Goal: Information Seeking & Learning: Learn about a topic

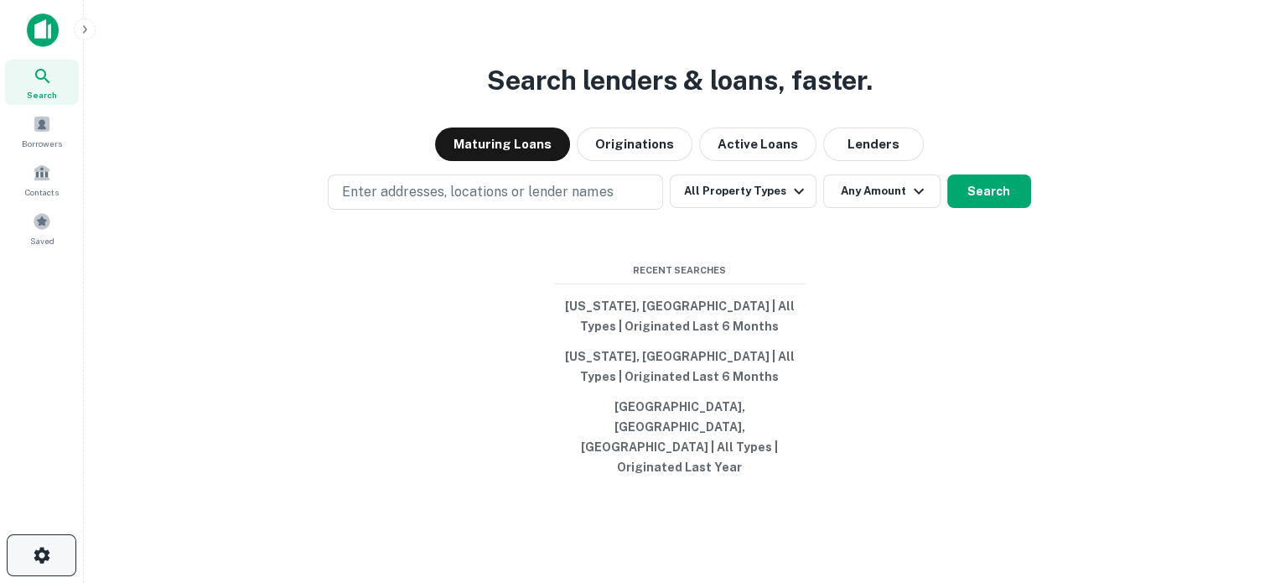
click at [43, 553] on icon "button" at bounding box center [42, 555] width 20 height 20
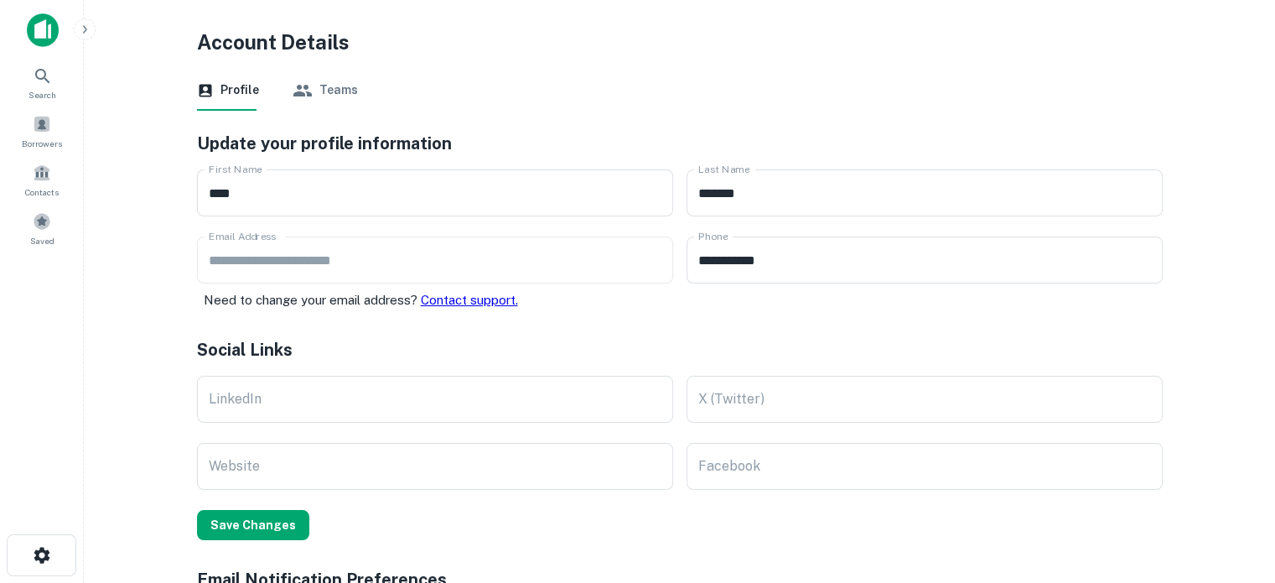
click at [329, 87] on div "Solo Plan Landing Page Settings Logout See Product Roadmap Request a Feature Ne…" at bounding box center [637, 291] width 1275 height 583
click at [44, 39] on div "Solo Plan Landing Page Settings Logout See Product Roadmap Request a Feature Ne…" at bounding box center [637, 291] width 1275 height 583
click at [34, 95] on div "Solo Plan Landing Page Settings Logout See Product Roadmap Request a Feature Ne…" at bounding box center [637, 291] width 1275 height 583
click at [41, 78] on div "Solo Plan Landing Page Settings Logout See Product Roadmap Request a Feature Ne…" at bounding box center [637, 291] width 1275 height 583
click at [36, 137] on div "Solo Plan Landing Page Settings Logout See Product Roadmap Request a Feature Ne…" at bounding box center [637, 291] width 1275 height 583
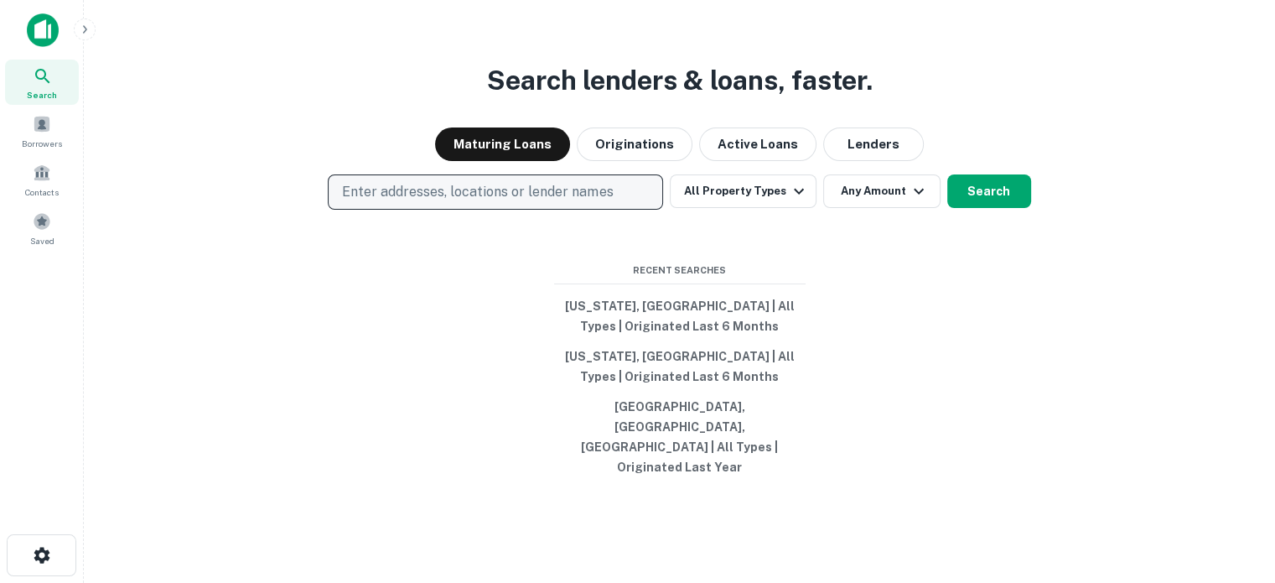
click at [480, 202] on p "Enter addresses, locations or lender names" at bounding box center [477, 192] width 271 height 20
type input "*****"
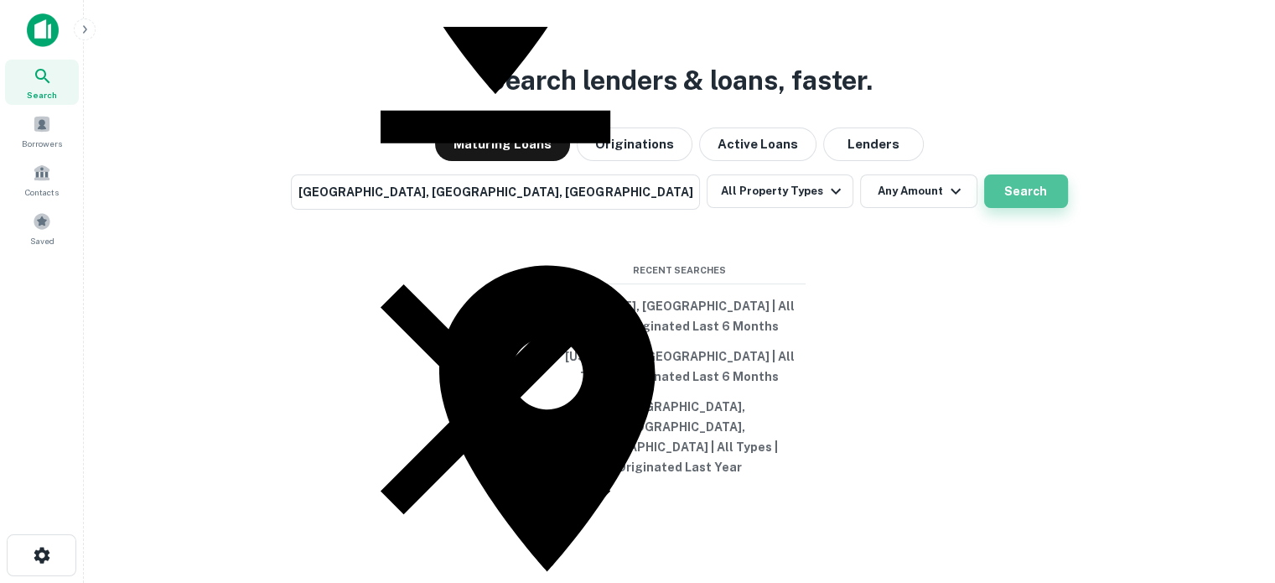
click at [984, 208] on button "Search" at bounding box center [1026, 191] width 84 height 34
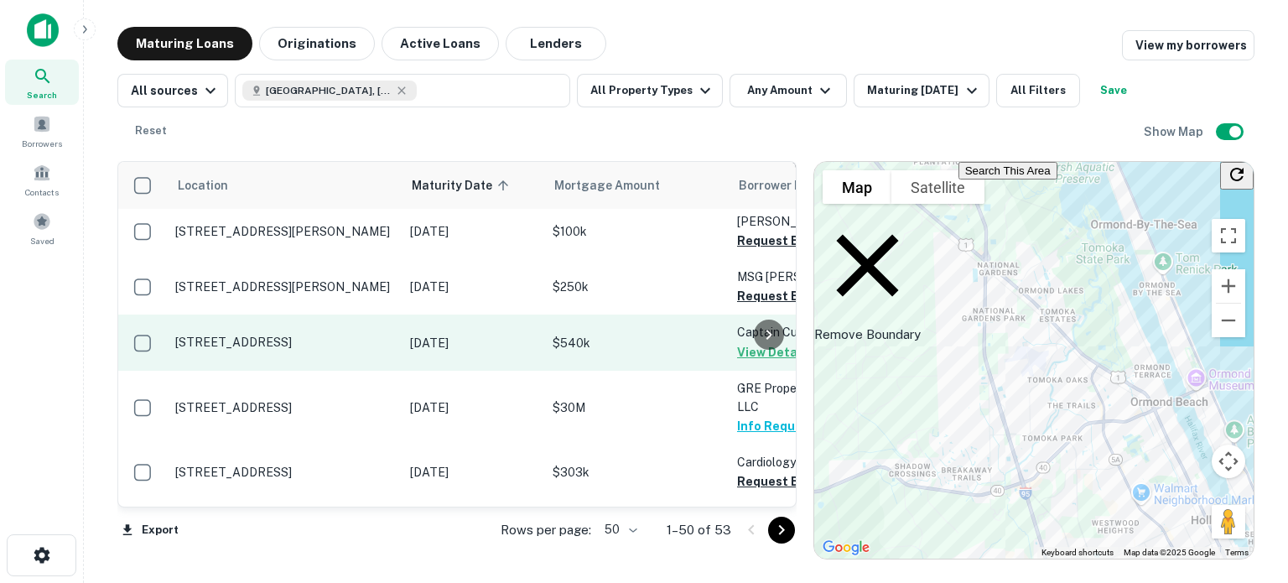
scroll to position [922, 0]
